Goal: Task Accomplishment & Management: Manage account settings

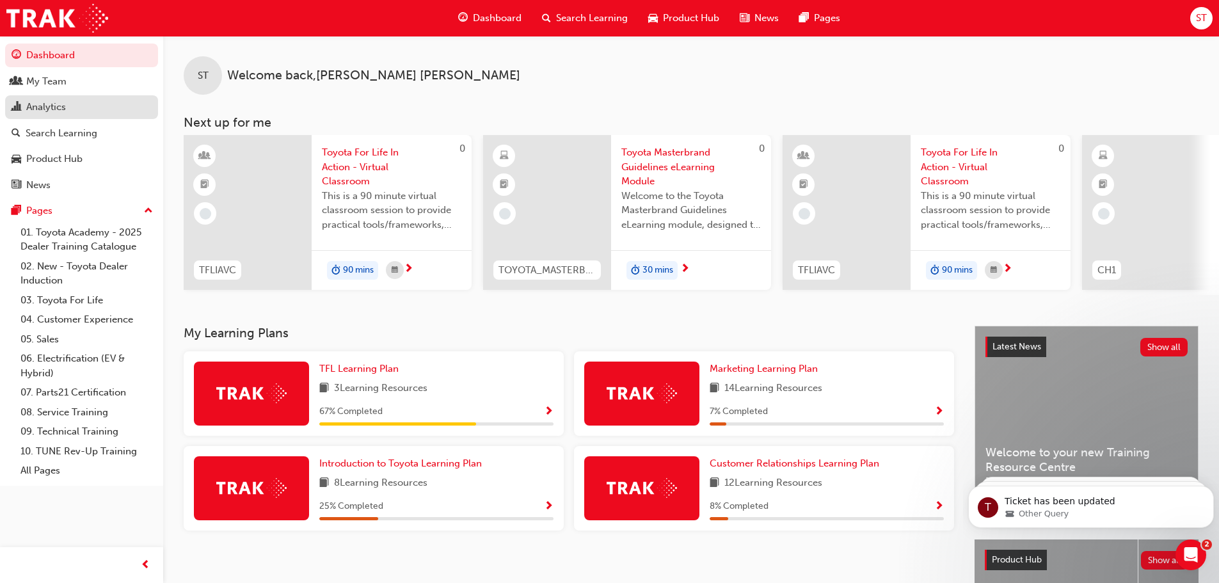
click at [64, 108] on div "Analytics" at bounding box center [46, 107] width 40 height 15
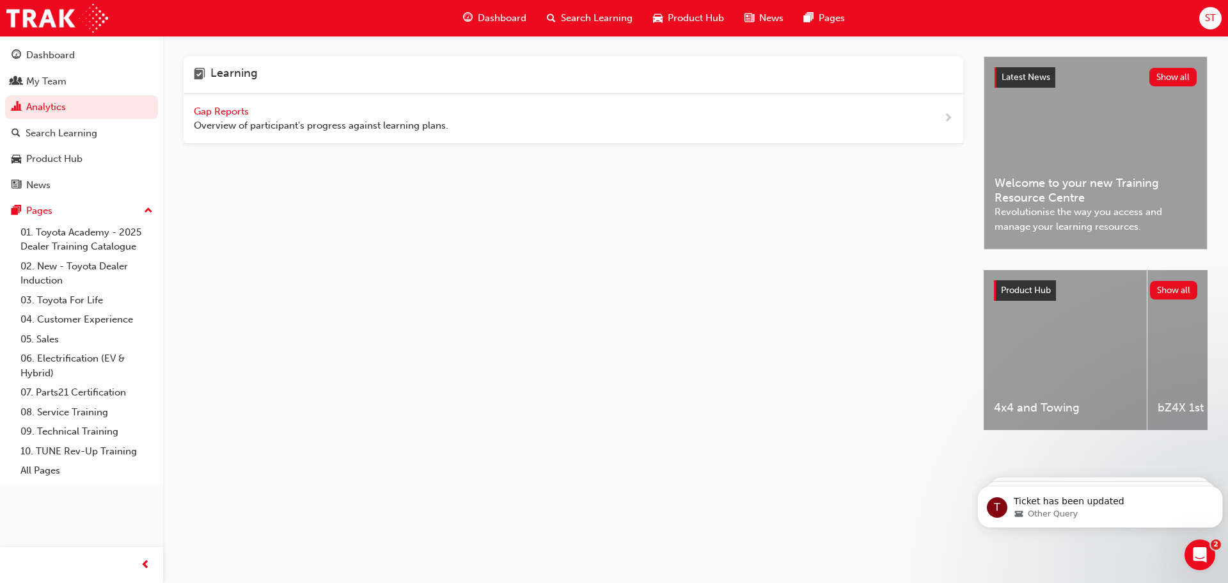
click at [226, 111] on span "Gap Reports" at bounding box center [223, 112] width 58 height 12
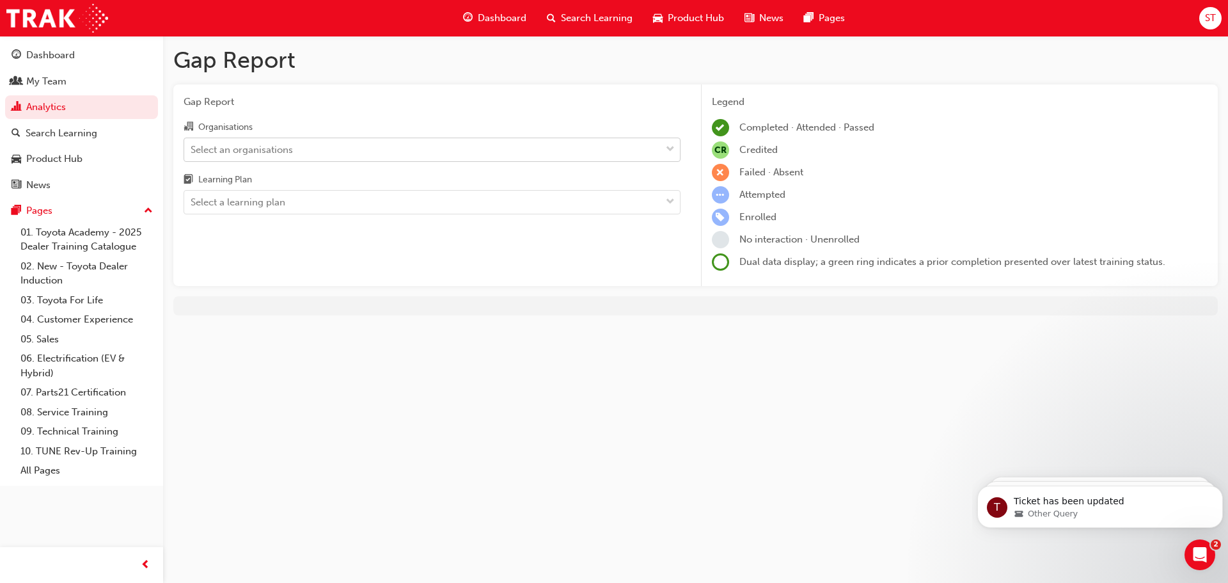
click at [266, 153] on div "Select an organisations" at bounding box center [242, 149] width 102 height 15
click at [192, 153] on input "Organisations Select an organisations" at bounding box center [191, 148] width 1 height 11
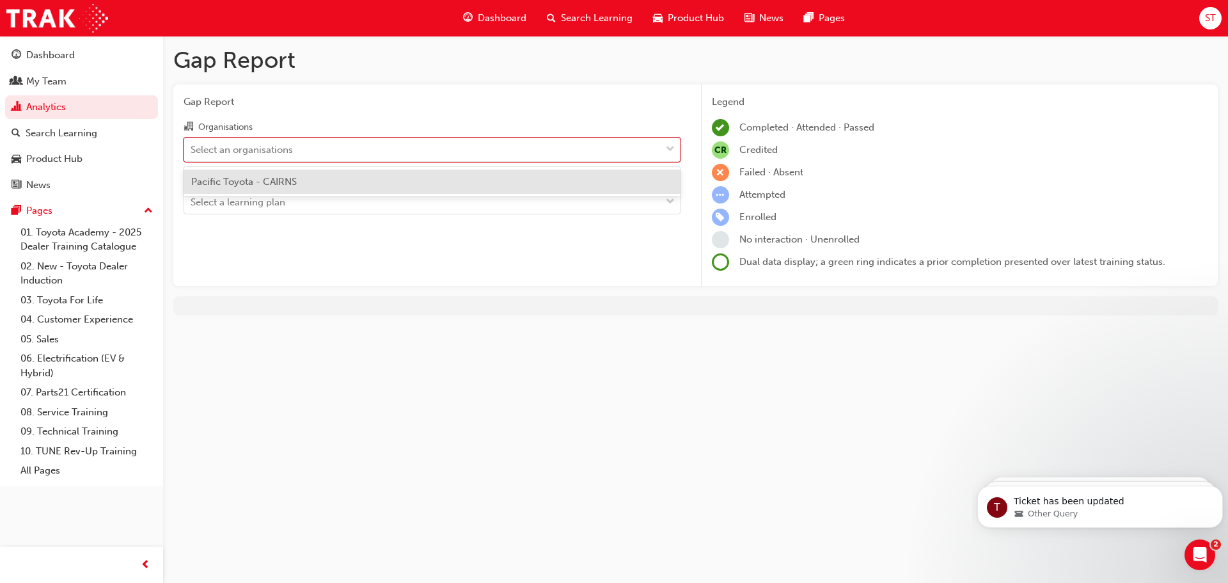
click at [260, 176] on span "Pacific Toyota - CAIRNS" at bounding box center [244, 182] width 106 height 12
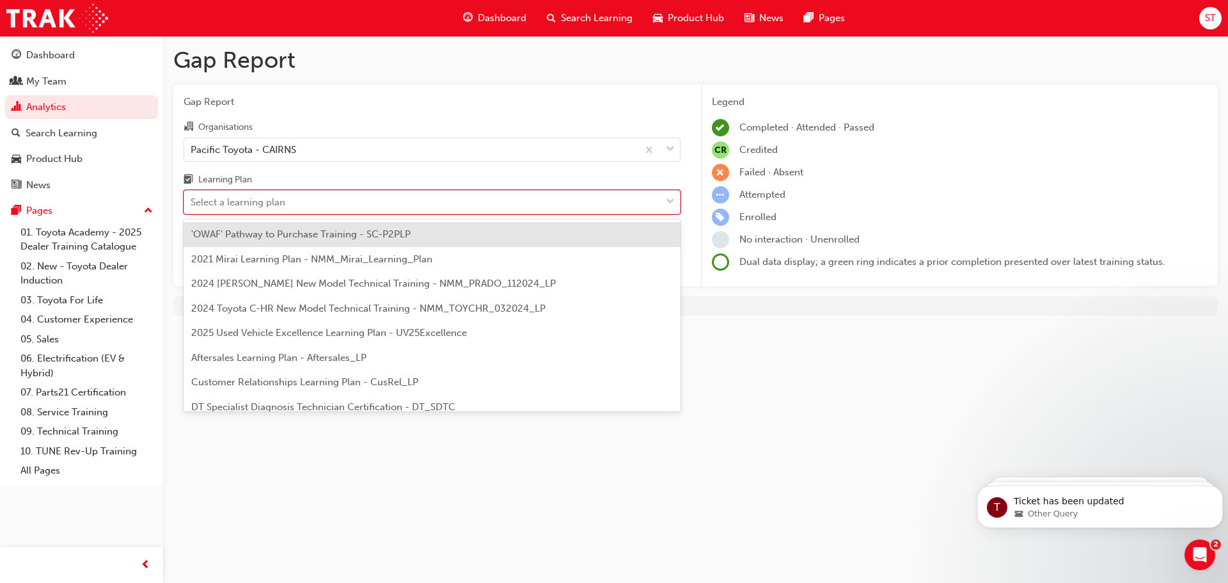
click at [265, 212] on div "Select a learning plan" at bounding box center [422, 202] width 477 height 22
click at [192, 207] on input "Learning Plan option 'OWAF' Pathway to Purchase Training - SC-P2PLP focused, 1 …" at bounding box center [191, 201] width 1 height 11
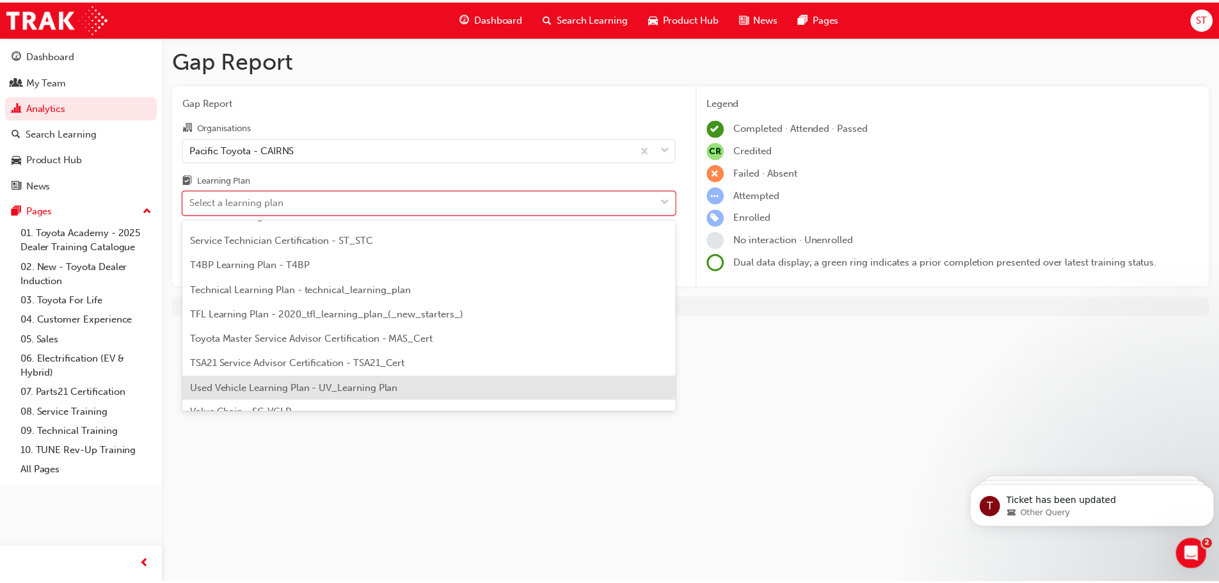
scroll to position [552, 0]
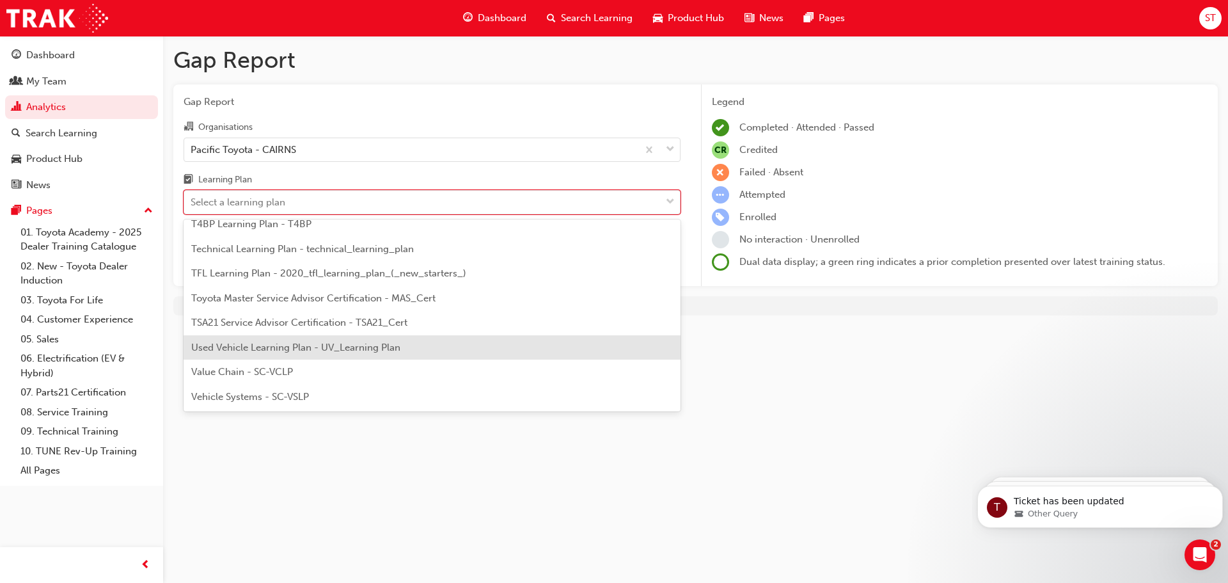
click at [278, 346] on span "Used Vehicle Learning Plan - UV_Learning Plan" at bounding box center [295, 348] width 209 height 12
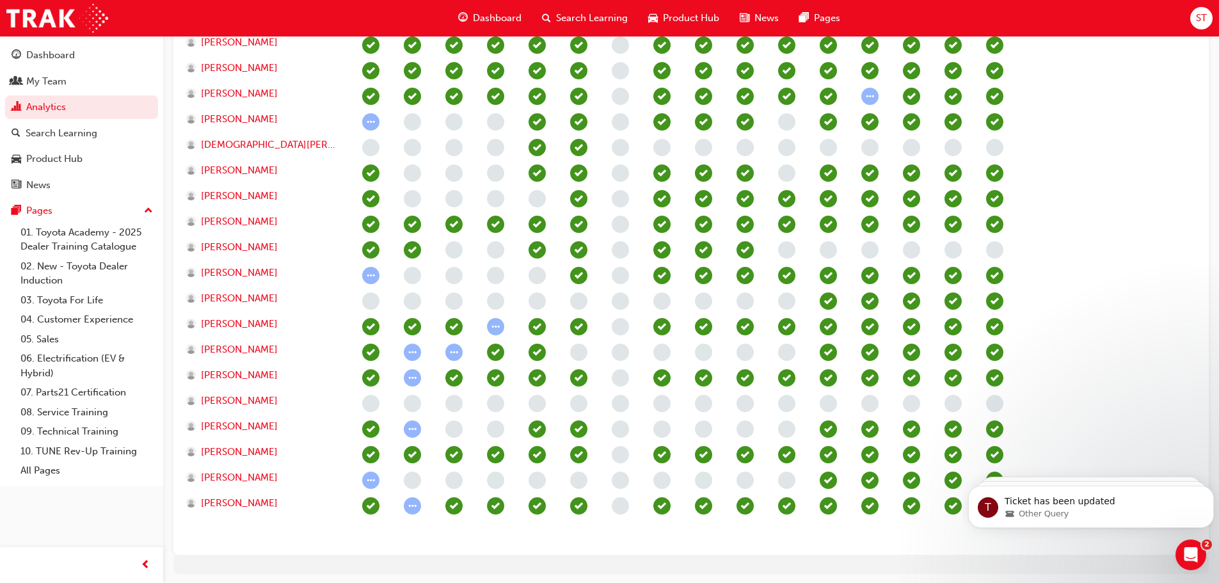
scroll to position [512, 0]
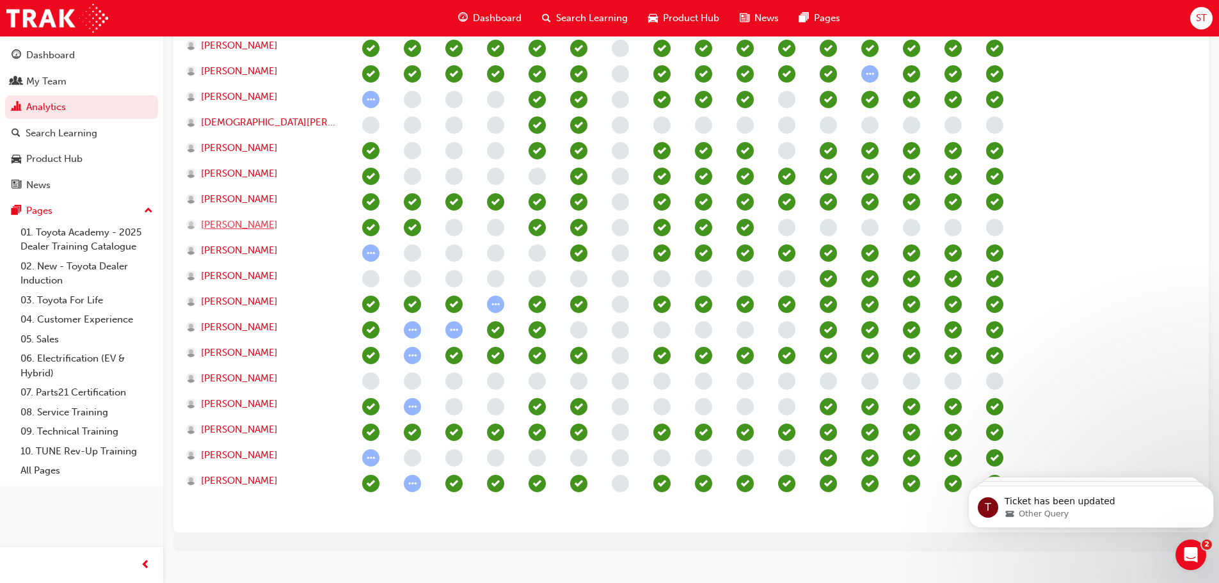
click at [247, 227] on span "[PERSON_NAME]" at bounding box center [239, 224] width 77 height 15
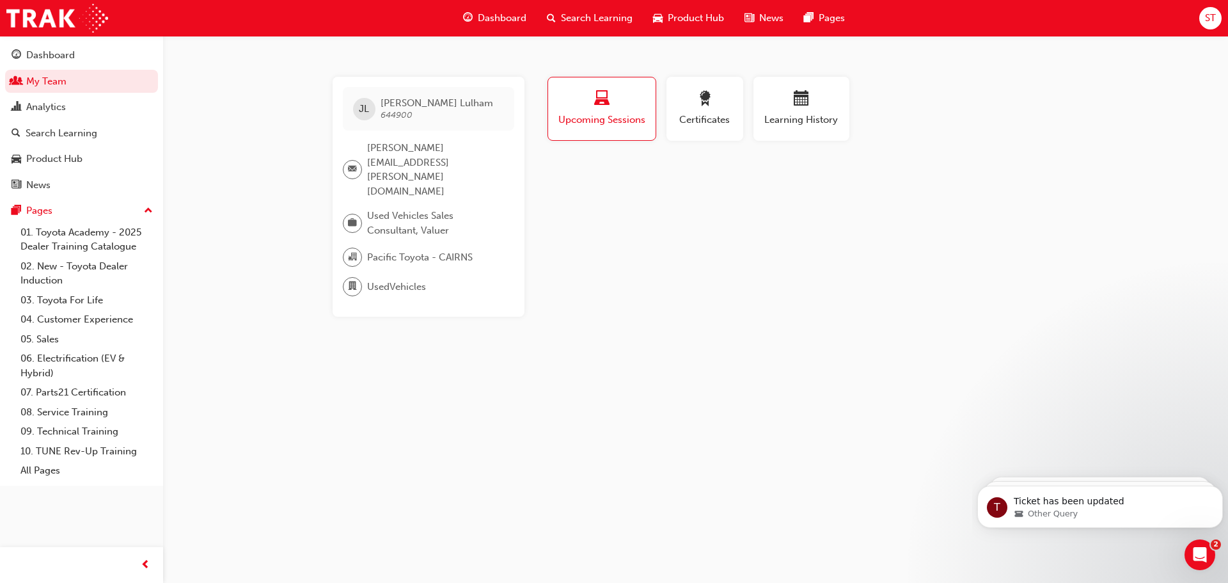
click at [273, 207] on div "[PERSON_NAME] 644900 [PERSON_NAME][EMAIL_ADDRESS][PERSON_NAME][DOMAIN_NAME] Use…" at bounding box center [614, 291] width 1228 height 583
click at [273, 273] on div "[PERSON_NAME] 644900 [PERSON_NAME][EMAIL_ADDRESS][PERSON_NAME][DOMAIN_NAME] Use…" at bounding box center [614, 291] width 1228 height 583
click at [63, 113] on div "Analytics" at bounding box center [46, 107] width 40 height 15
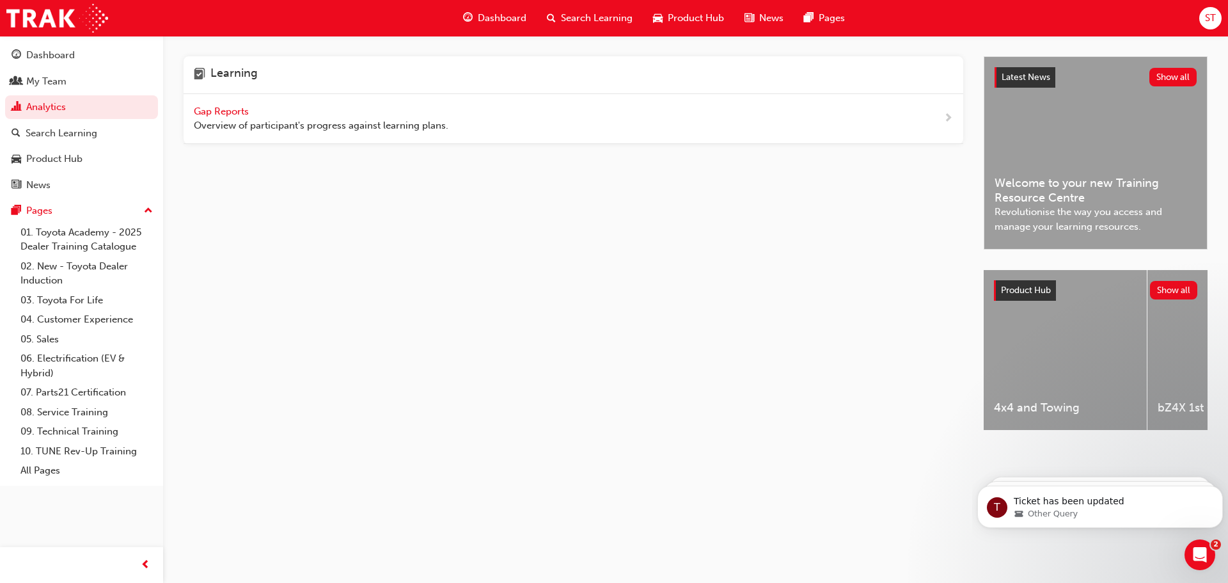
click at [219, 110] on span "Gap Reports" at bounding box center [223, 112] width 58 height 12
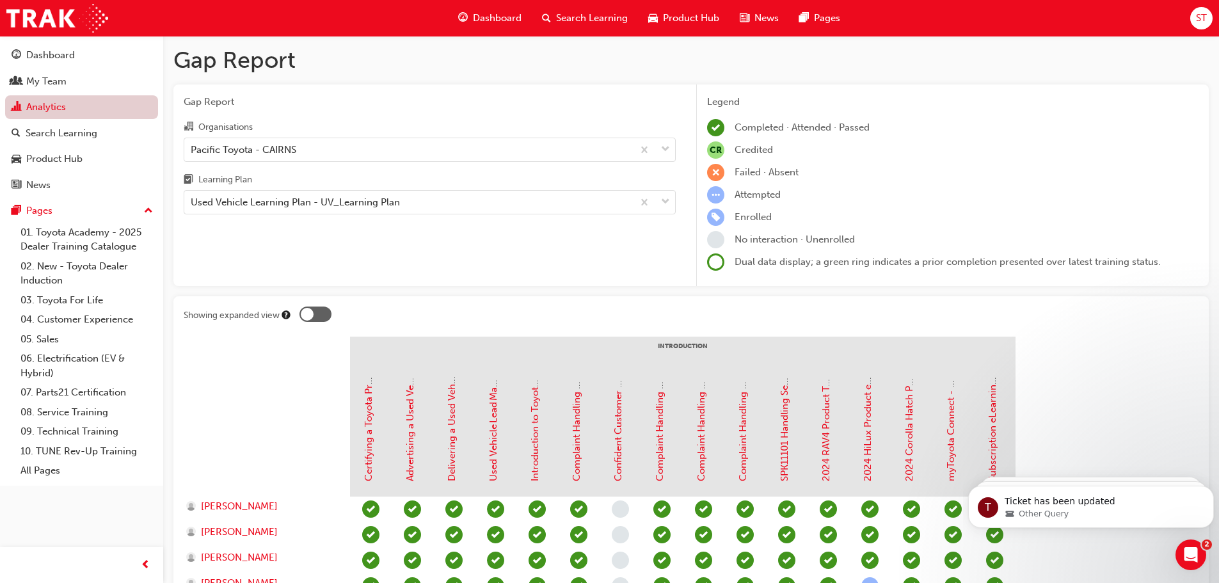
click at [35, 102] on link "Analytics" at bounding box center [81, 107] width 153 height 24
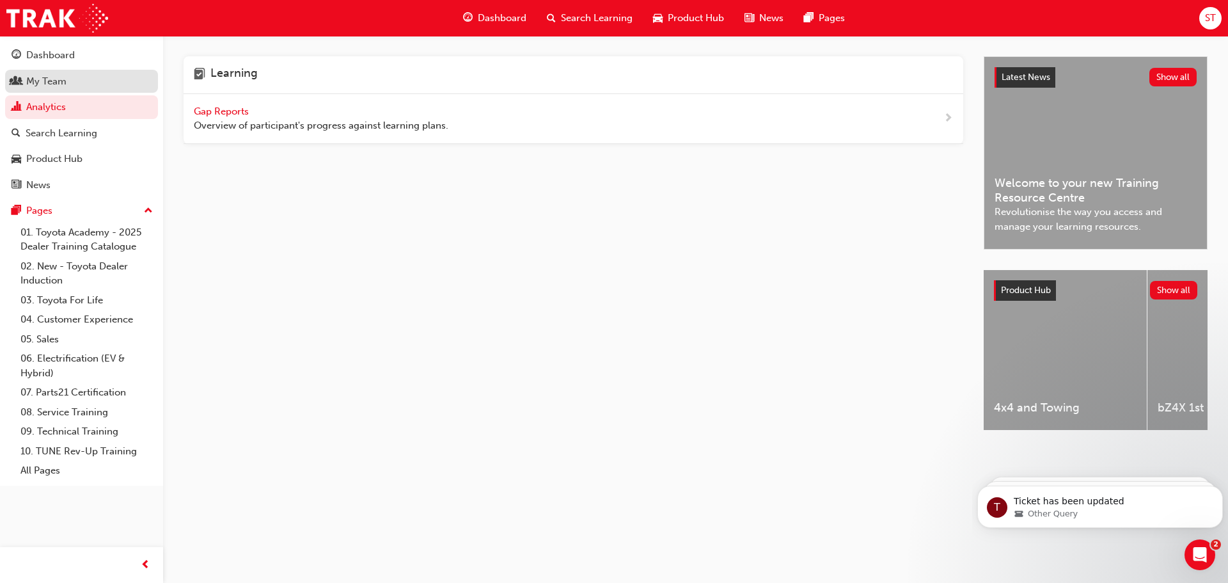
click at [58, 81] on div "My Team" at bounding box center [46, 81] width 40 height 15
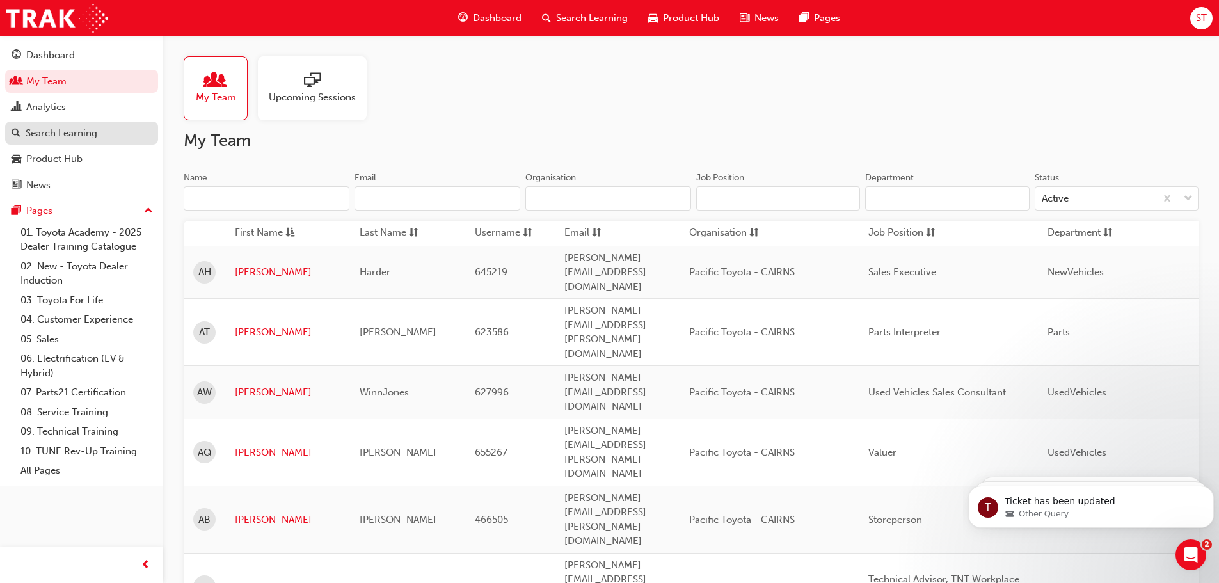
click at [71, 132] on div "Search Learning" at bounding box center [62, 133] width 72 height 15
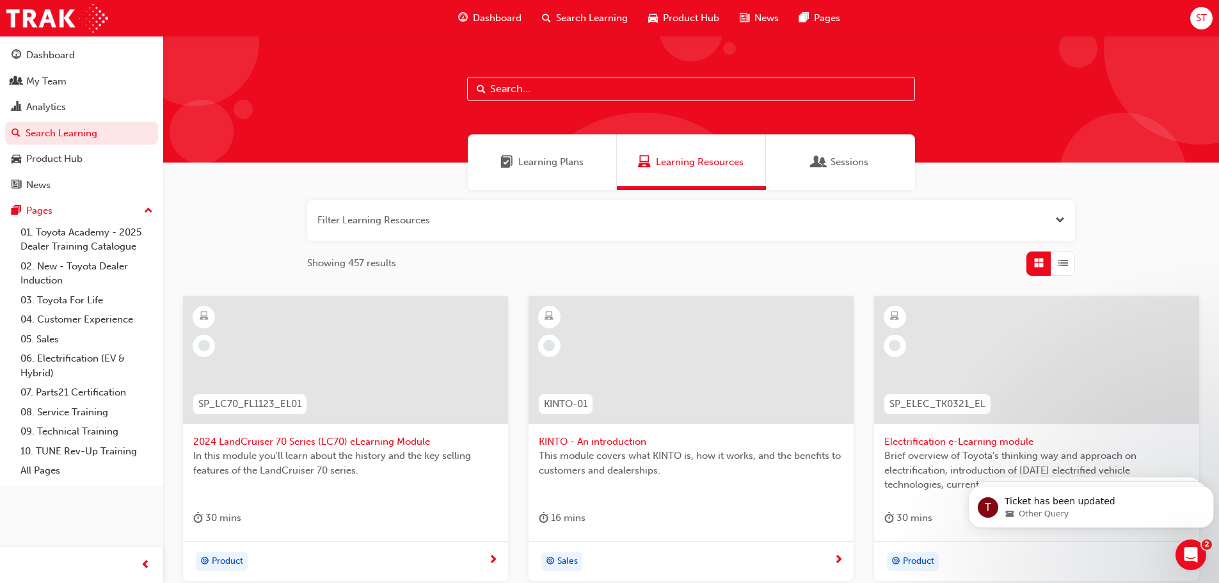
click at [545, 86] on input "text" at bounding box center [691, 89] width 448 height 24
type input "social media"
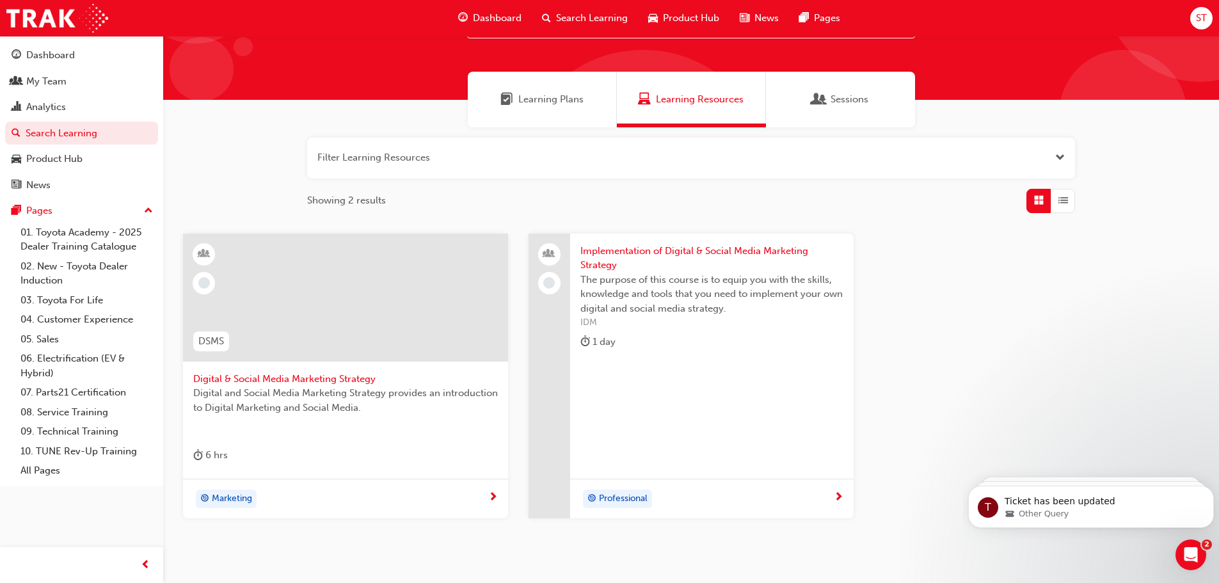
scroll to position [122, 0]
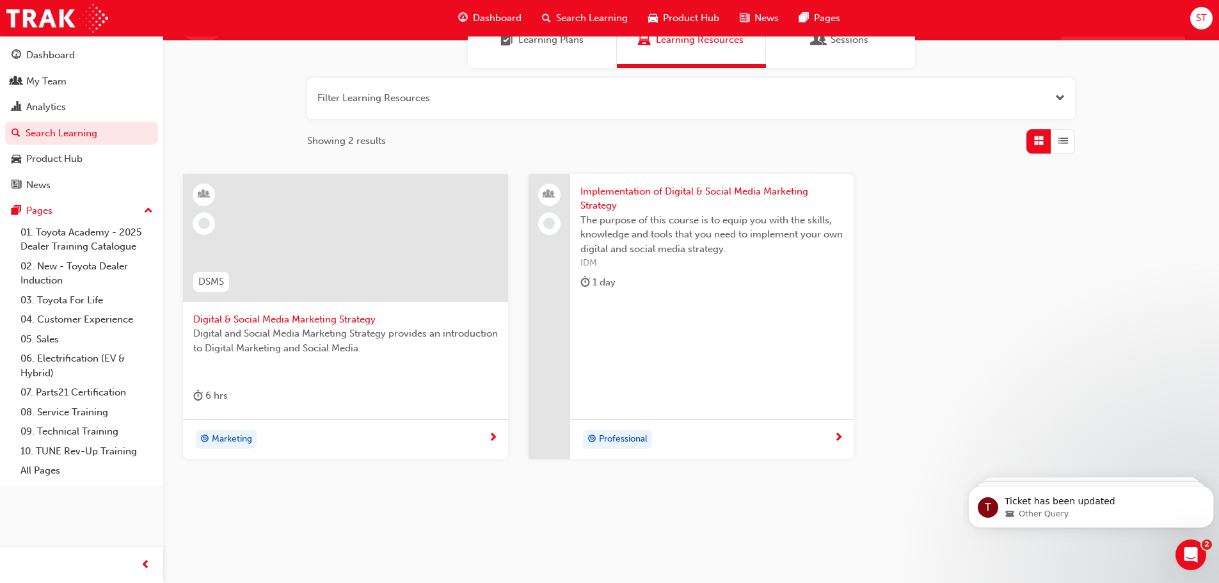
click at [786, 451] on div "Professional" at bounding box center [711, 439] width 283 height 40
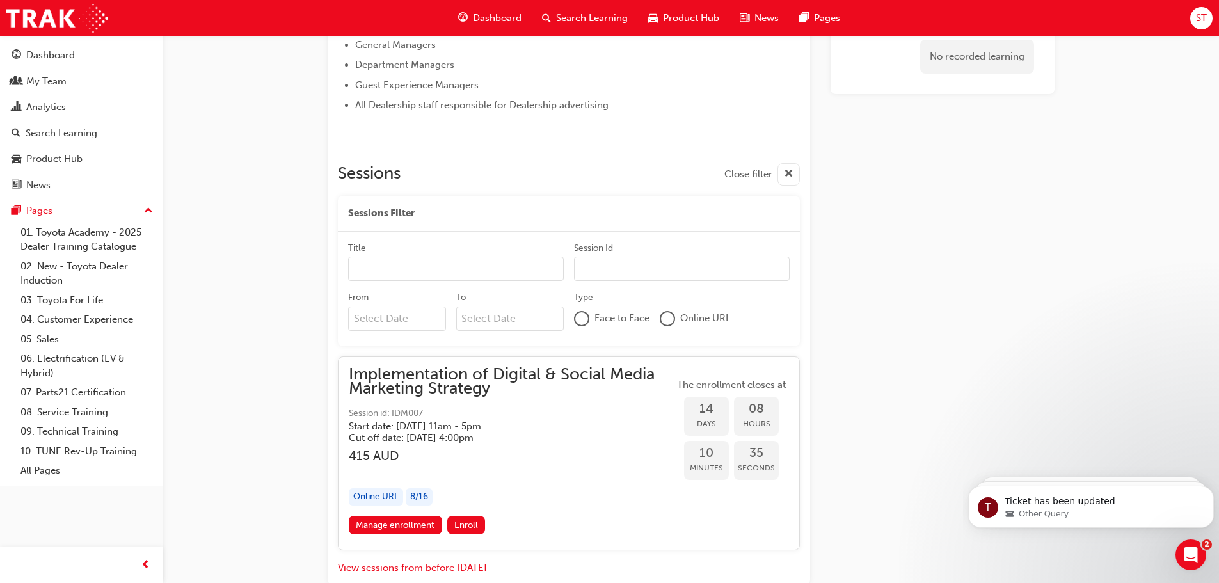
scroll to position [794, 0]
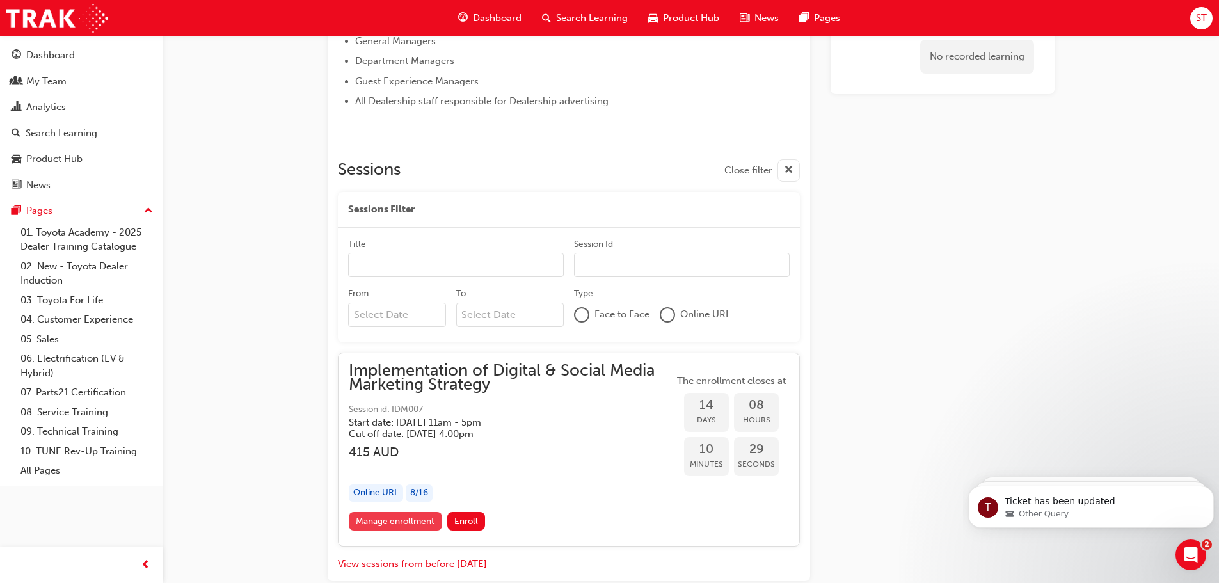
click at [427, 520] on link "Manage enrollment" at bounding box center [395, 521] width 93 height 19
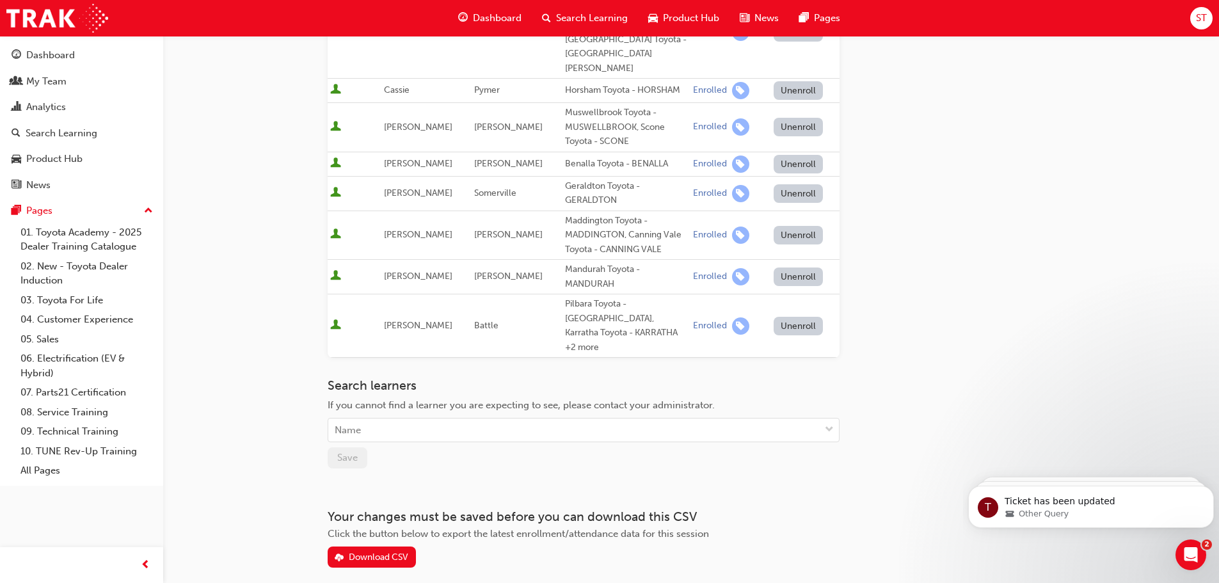
scroll to position [153, 0]
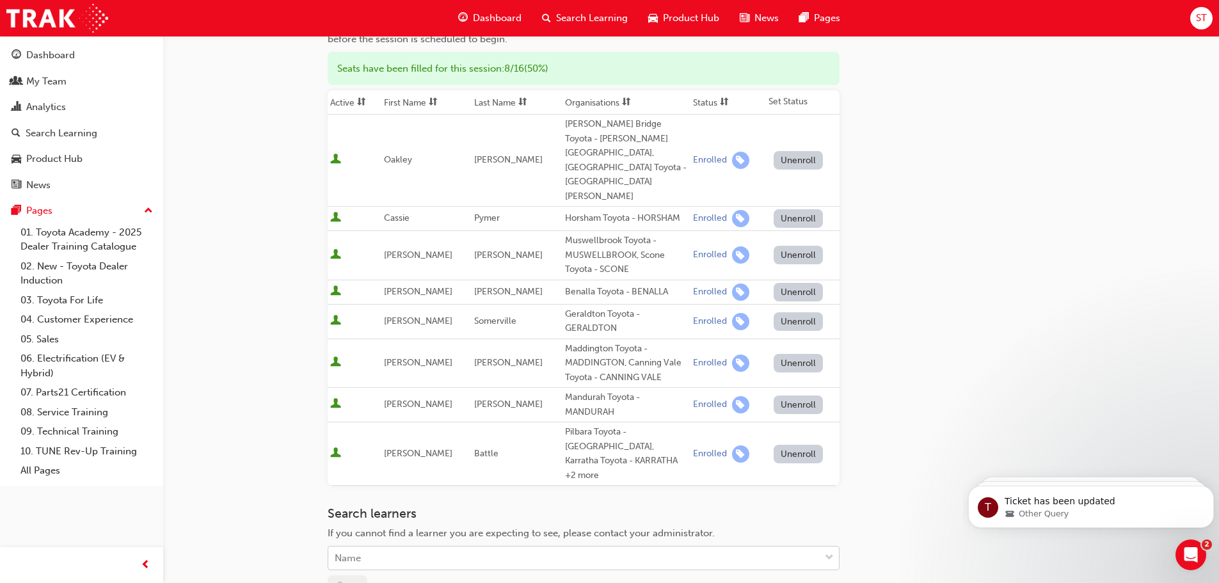
click at [397, 547] on div "Name" at bounding box center [573, 558] width 491 height 22
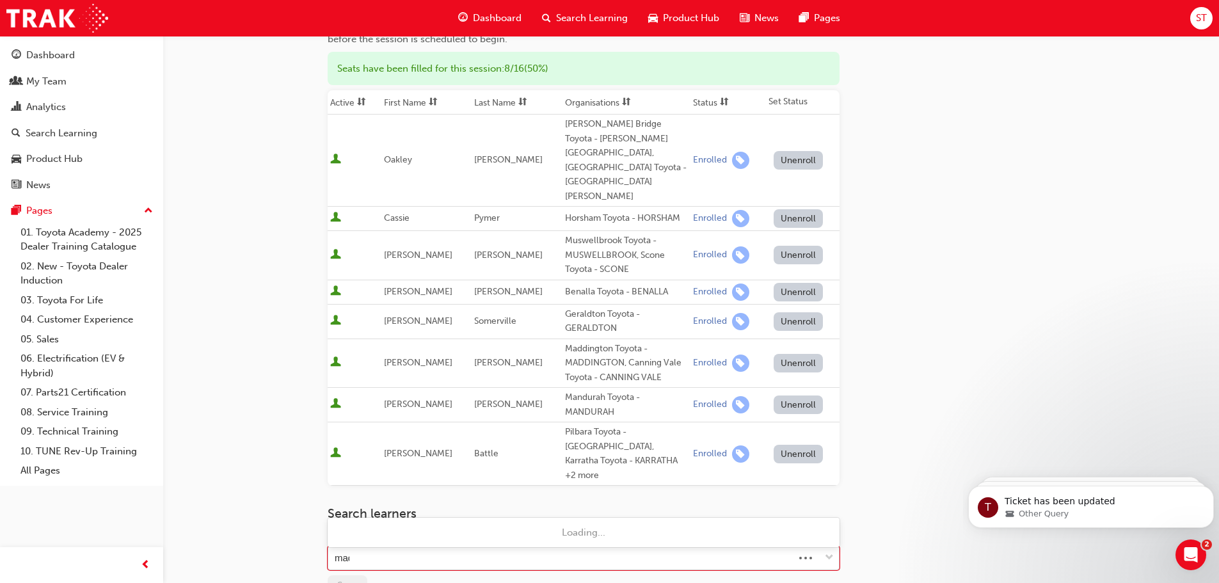
type input "madd"
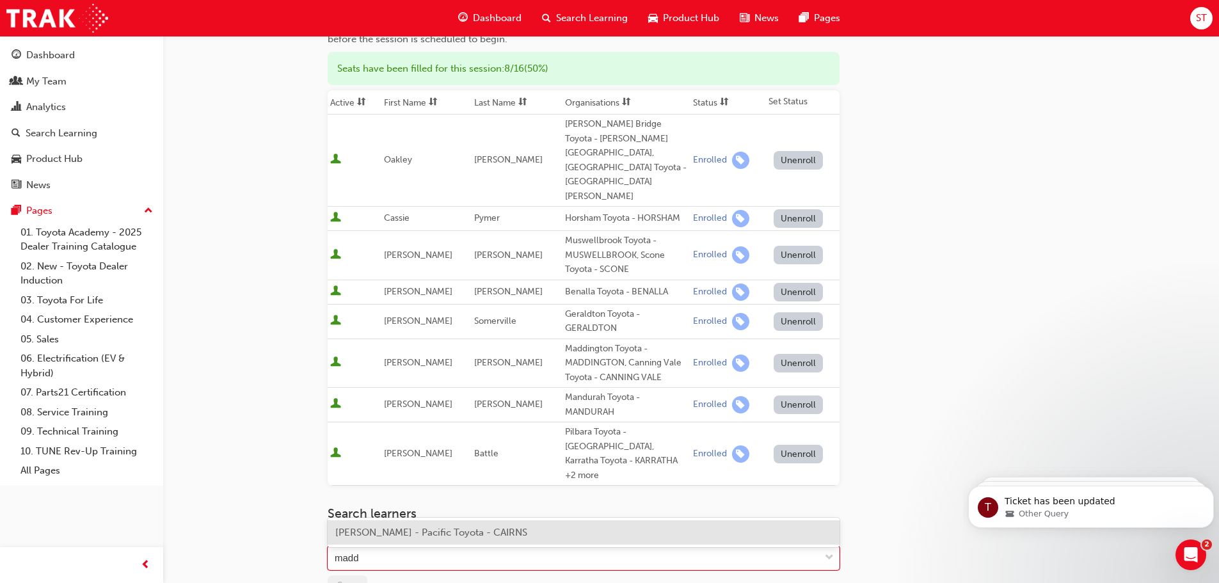
click at [413, 532] on span "[PERSON_NAME] - Pacific Toyota - CAIRNS" at bounding box center [431, 532] width 192 height 12
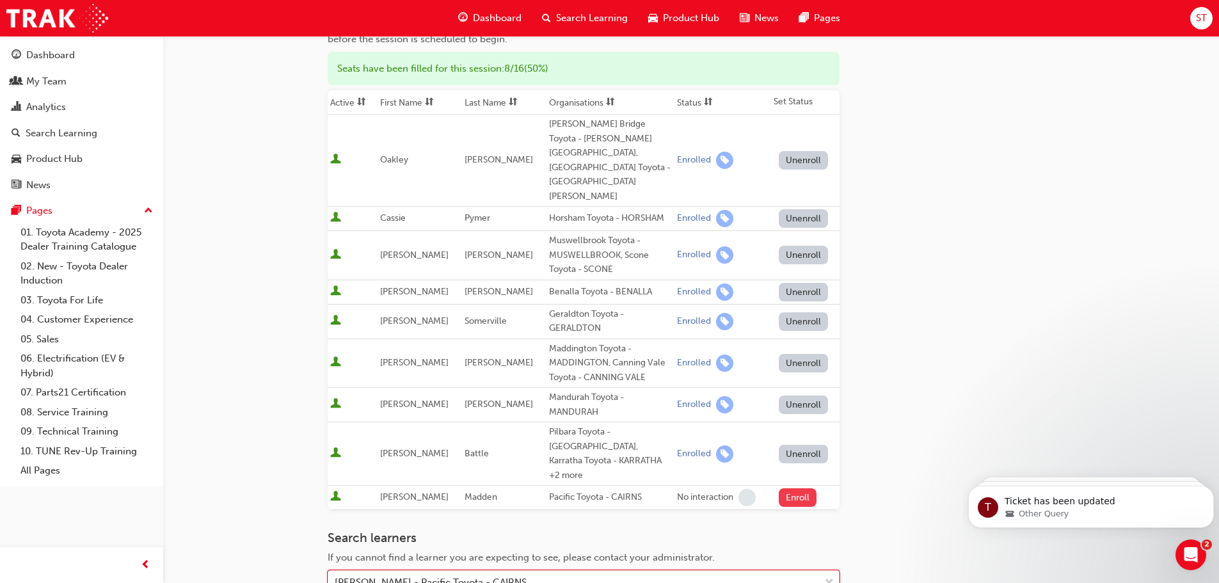
click at [798, 488] on button "Enroll" at bounding box center [797, 497] width 38 height 19
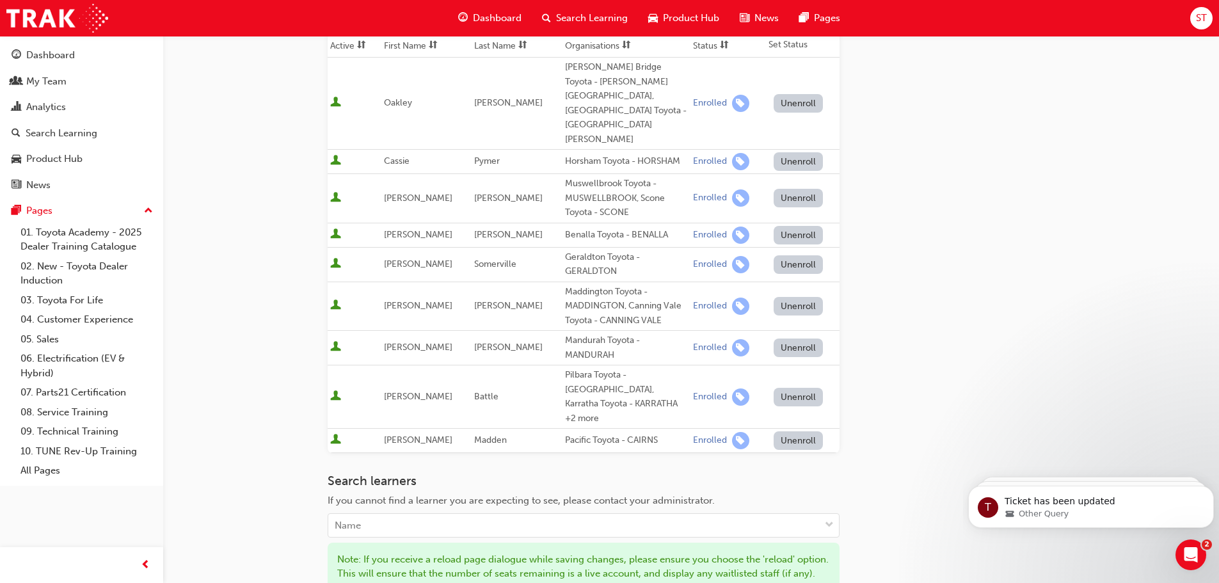
scroll to position [372, 0]
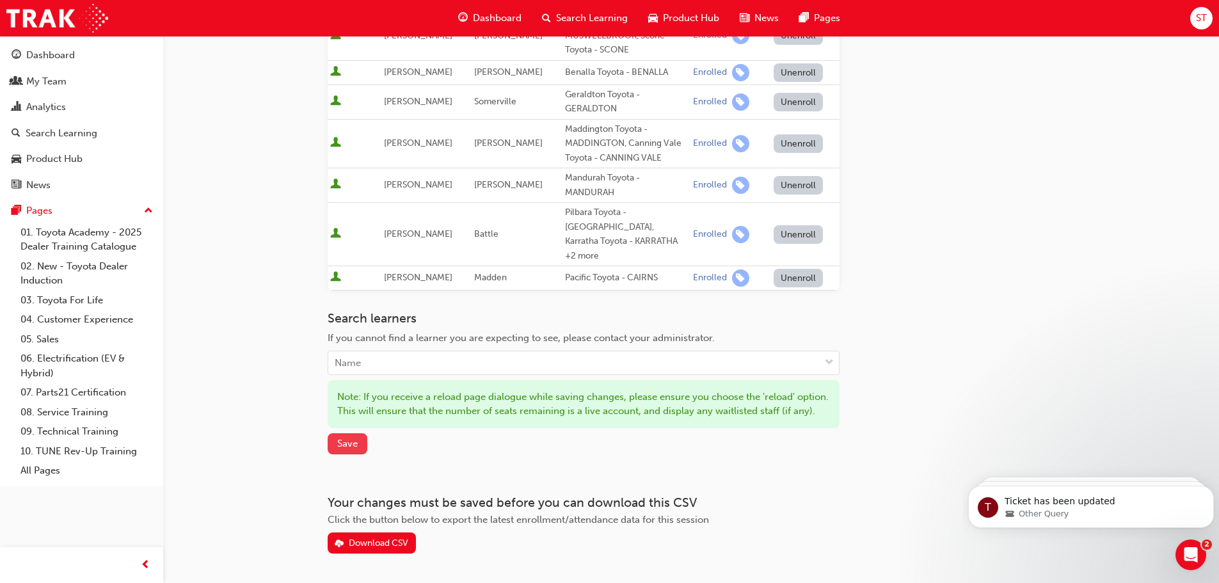
click at [347, 438] on span "Save" at bounding box center [347, 444] width 20 height 12
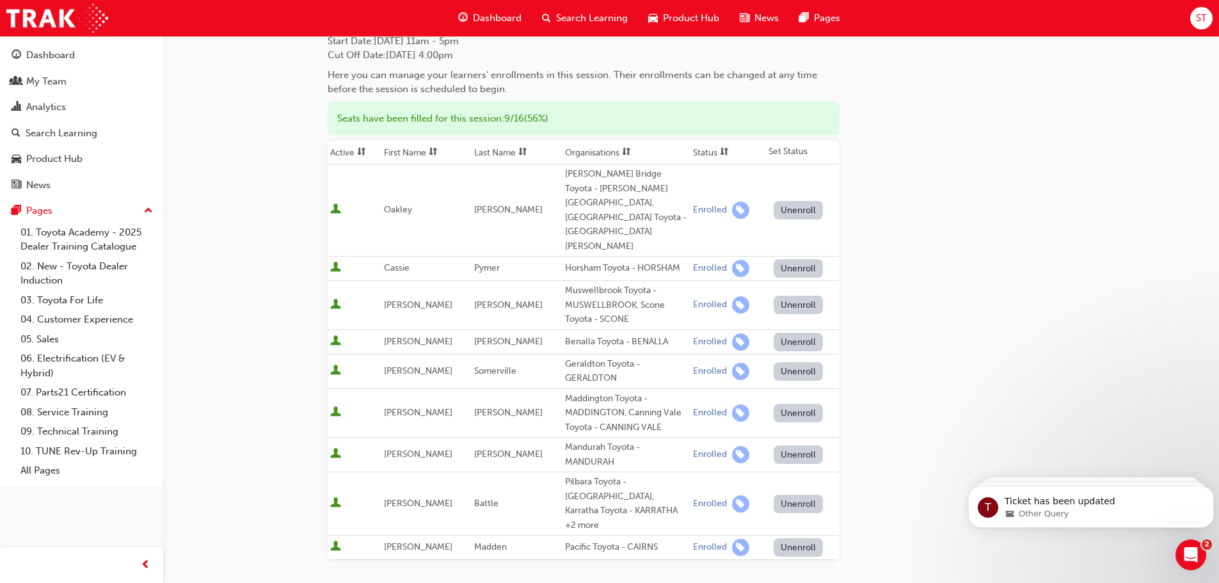
scroll to position [0, 0]
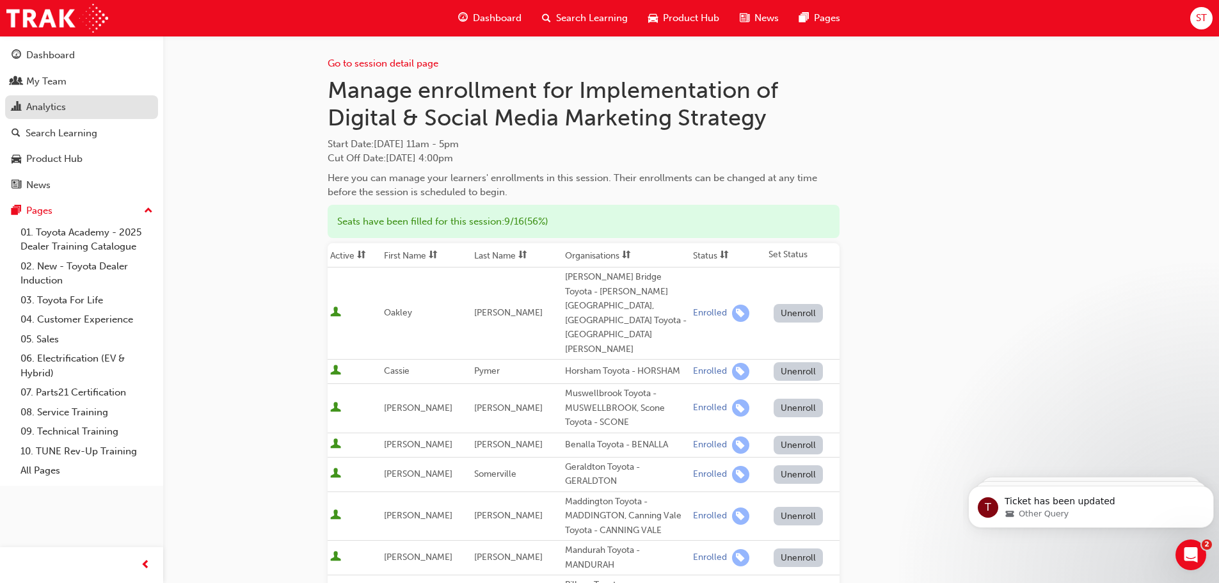
click at [49, 104] on div "Analytics" at bounding box center [46, 107] width 40 height 15
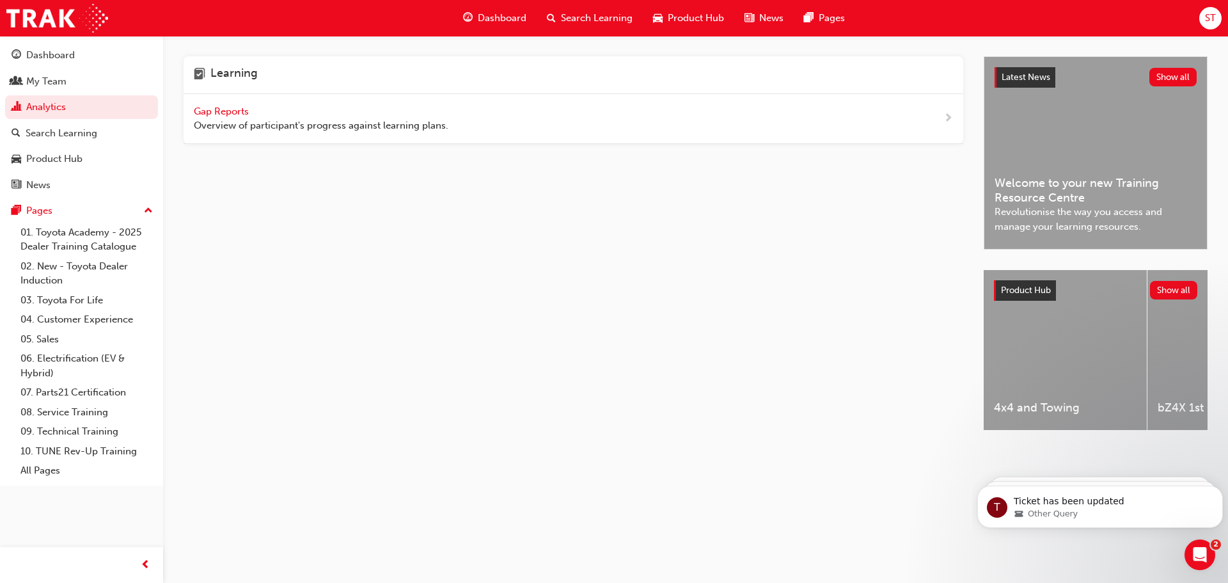
click at [233, 106] on span "Gap Reports" at bounding box center [223, 112] width 58 height 12
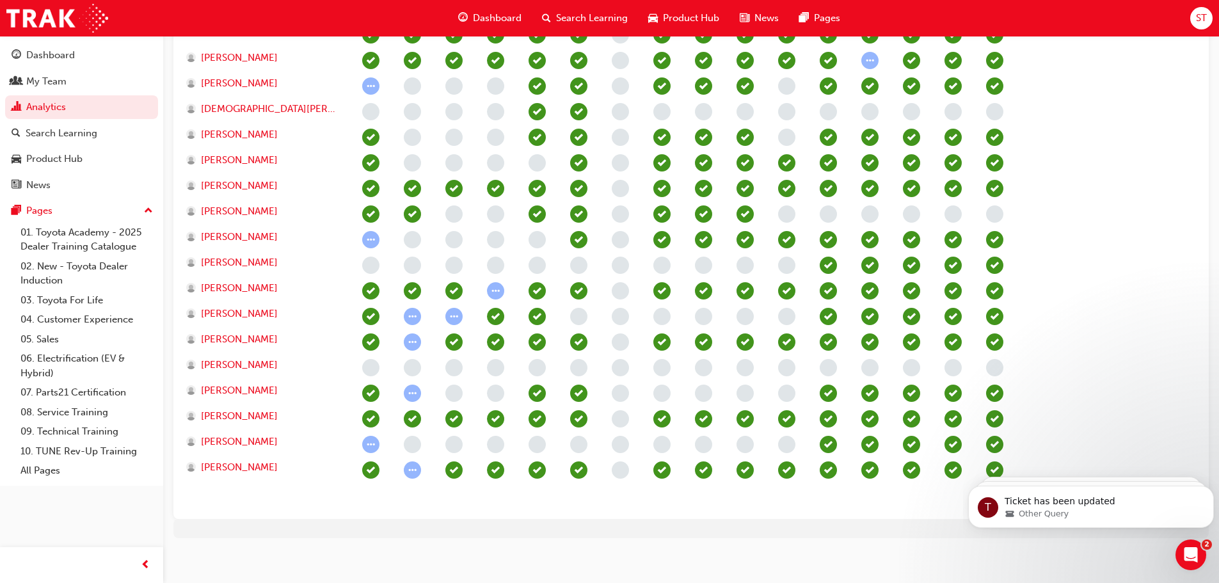
scroll to position [533, 0]
